Goal: Information Seeking & Learning: Compare options

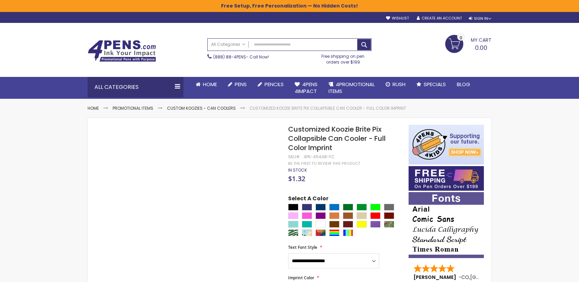
scroll to position [1, 0]
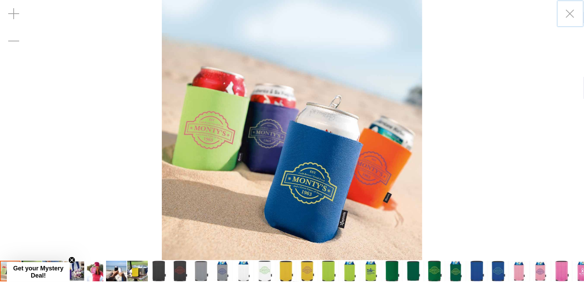
click at [121, 276] on img "Koozie® Collapsible Can Cooler - Single Color Imprint" at bounding box center [116, 271] width 21 height 21
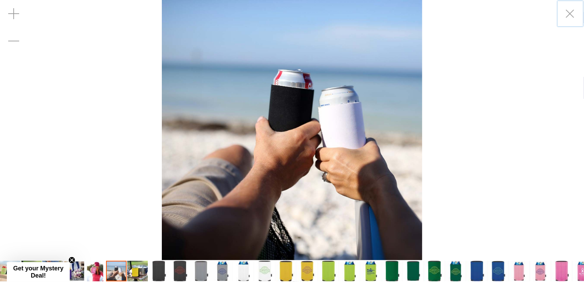
click at [383, 279] on img "Koozie® Collapsible Can Cooler - Single Color Imprint" at bounding box center [392, 271] width 21 height 21
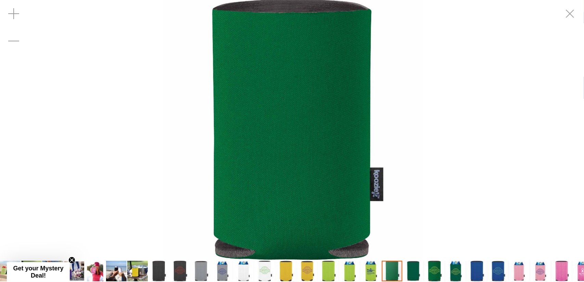
click at [375, 271] on img "Koozie® Collapsible Can Cooler - Single Color Imprint" at bounding box center [371, 271] width 21 height 21
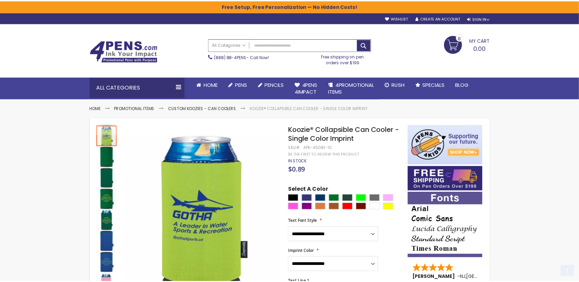
scroll to position [68, 0]
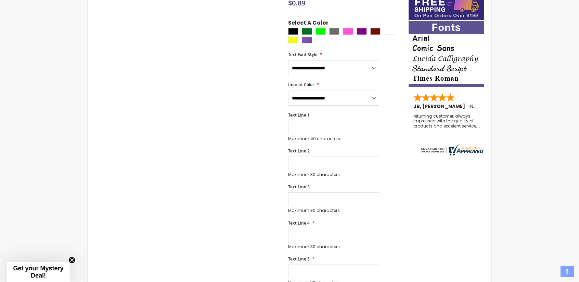
click at [231, 137] on div "Skip to the end of the images gallery Skip to the beginning of the images galle…" at bounding box center [248, 268] width 314 height 629
click at [215, 134] on div "Skip to the end of the images gallery Skip to the beginning of the images galle…" at bounding box center [248, 268] width 314 height 629
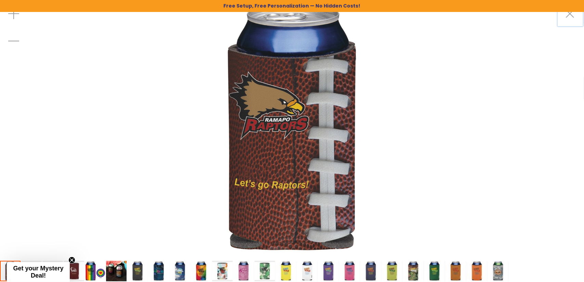
click at [492, 271] on img "Customized Koozie britePix Collapsible Can Cooler - Single Color Imprint" at bounding box center [498, 271] width 21 height 21
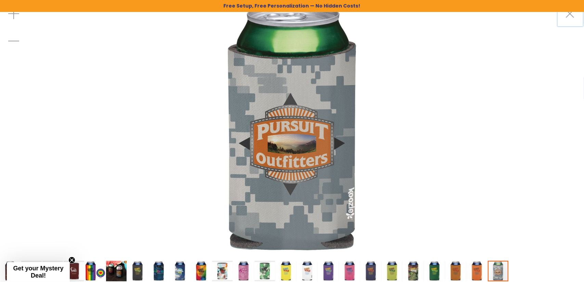
click at [175, 271] on img "Customized Koozie britePix Collapsible Can Cooler - Single Color Imprint" at bounding box center [180, 271] width 21 height 21
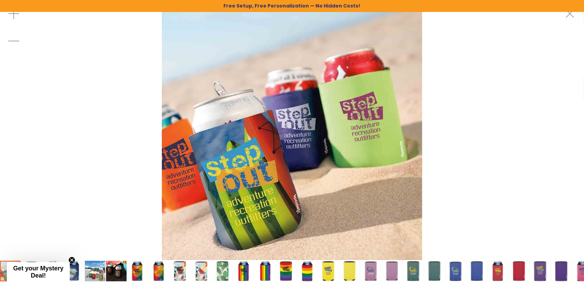
click at [283, 274] on img "Customized Koozie Brite Pix Collapsible Can Cooler - Full Color Imprint" at bounding box center [286, 271] width 21 height 21
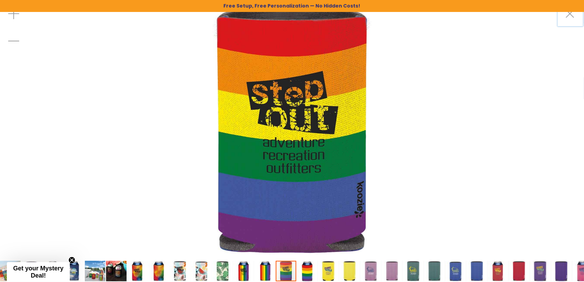
click at [115, 271] on img "Customized Koozie Brite Pix Collapsible Can Cooler - Full Color Imprint" at bounding box center [116, 271] width 21 height 21
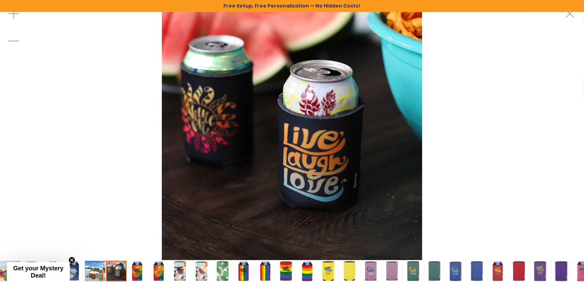
drag, startPoint x: 272, startPoint y: 88, endPoint x: 92, endPoint y: 272, distance: 257.0
click at [92, 272] on img "Customized Koozie Brite Pix Collapsible Can Cooler - Full Color Imprint" at bounding box center [95, 271] width 21 height 21
